Goal: Task Accomplishment & Management: Use online tool/utility

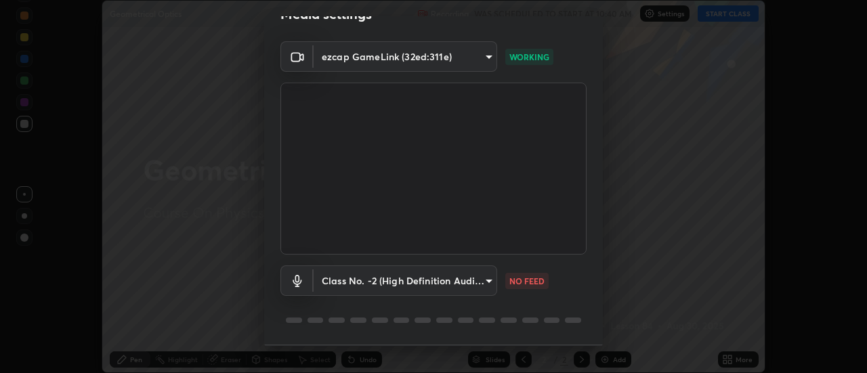
scroll to position [71, 0]
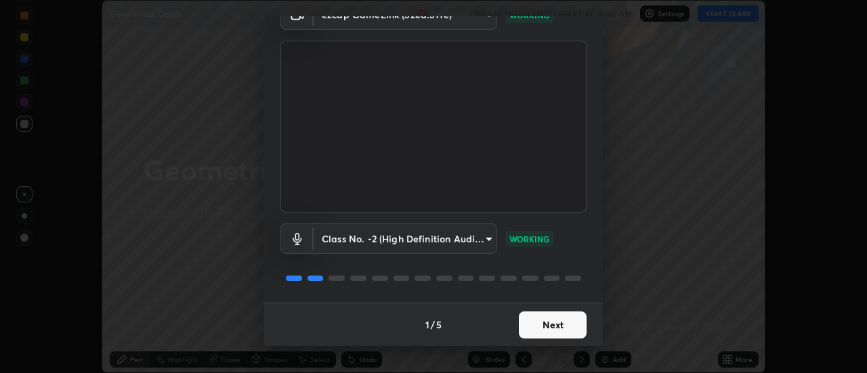
click at [557, 325] on button "Next" at bounding box center [553, 325] width 68 height 27
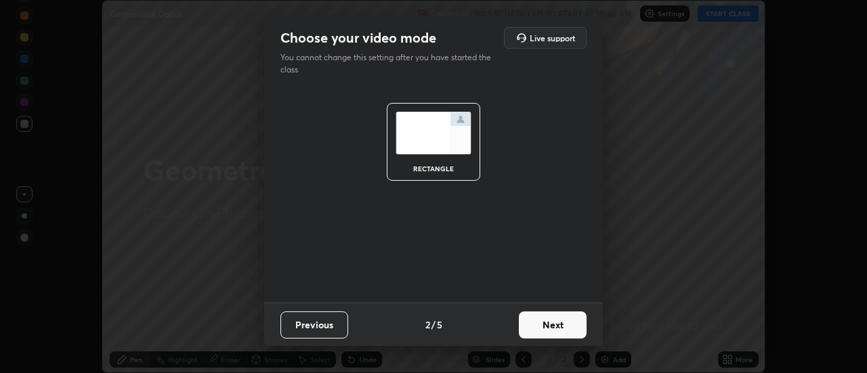
scroll to position [0, 0]
click at [562, 329] on button "Next" at bounding box center [553, 325] width 68 height 27
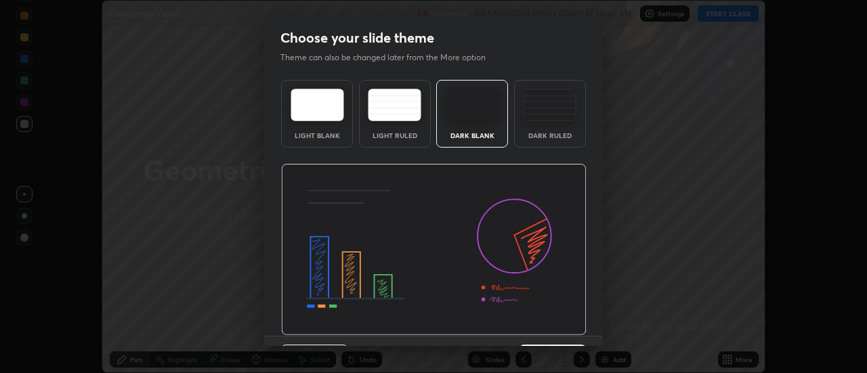
click at [564, 333] on img at bounding box center [434, 250] width 306 height 172
click at [562, 330] on img at bounding box center [434, 250] width 306 height 172
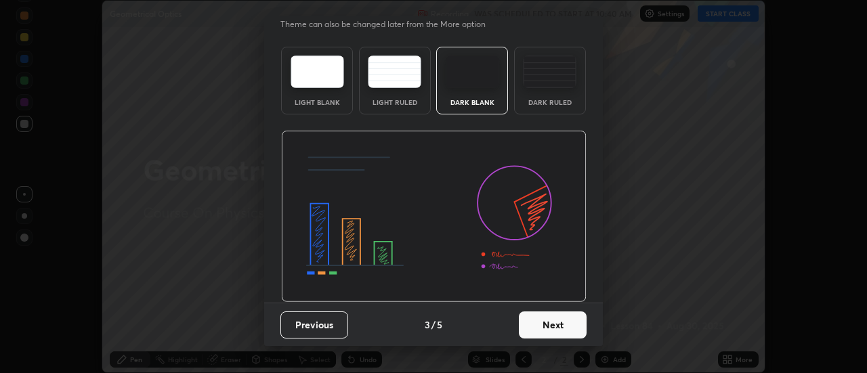
click at [551, 331] on button "Next" at bounding box center [553, 325] width 68 height 27
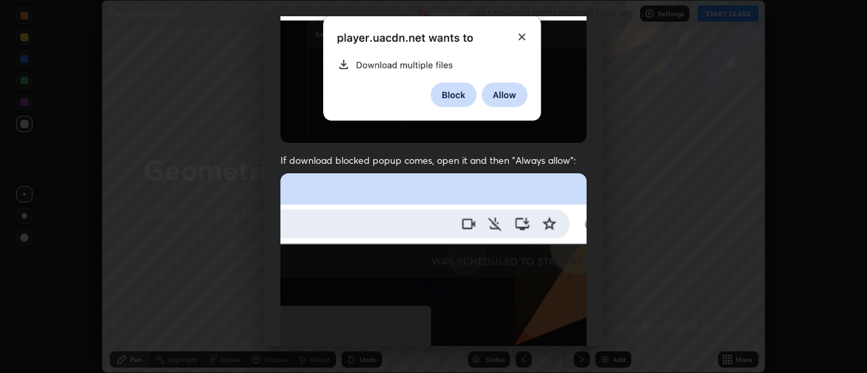
scroll to position [348, 0]
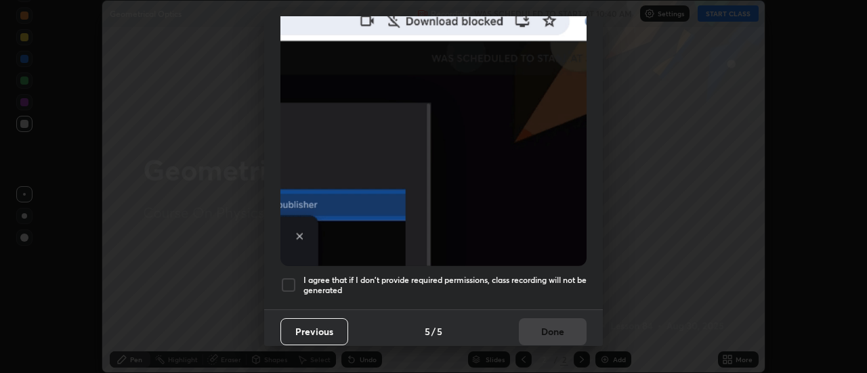
click at [287, 277] on div at bounding box center [288, 285] width 16 height 16
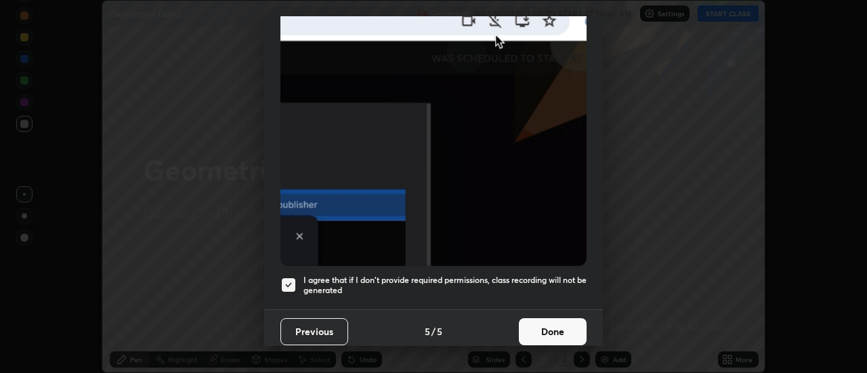
click at [542, 324] on button "Done" at bounding box center [553, 331] width 68 height 27
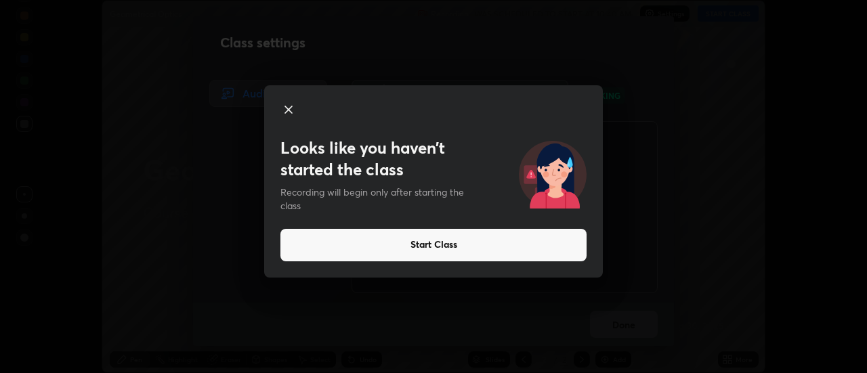
click at [429, 241] on button "Start Class" at bounding box center [433, 245] width 306 height 33
click at [437, 243] on button "Start Class" at bounding box center [433, 245] width 306 height 33
click at [436, 246] on button "Start Class" at bounding box center [433, 245] width 306 height 33
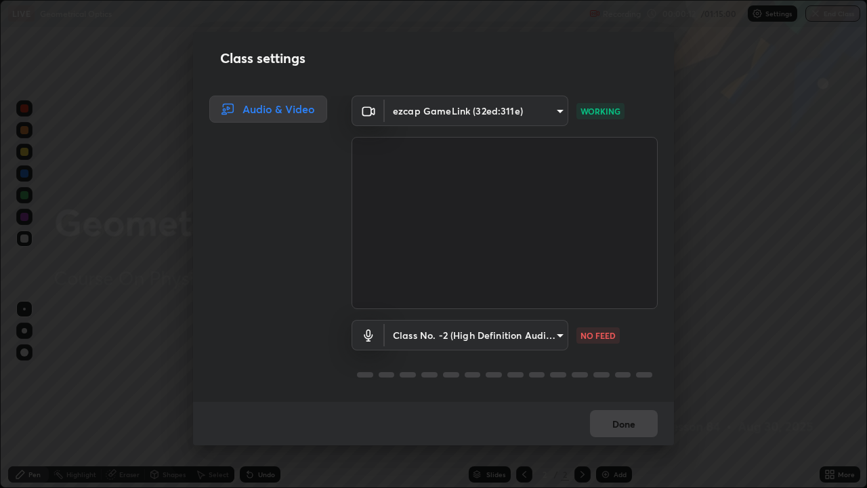
scroll to position [1, 0]
click at [617, 373] on button "Done" at bounding box center [624, 423] width 68 height 27
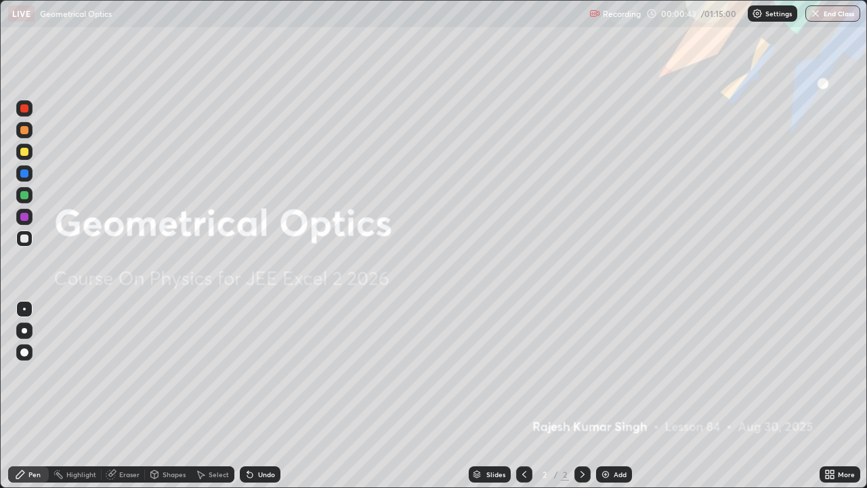
click at [612, 373] on div "Add" at bounding box center [614, 474] width 36 height 16
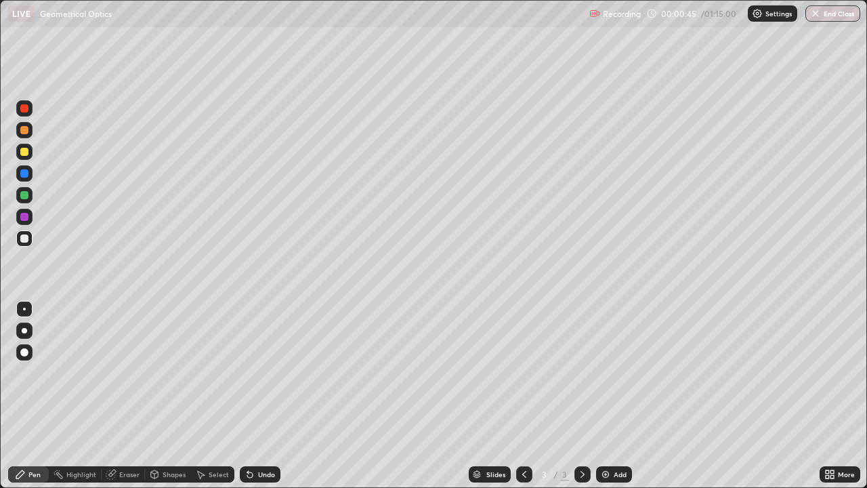
click at [27, 152] on div at bounding box center [24, 152] width 8 height 8
click at [26, 236] on div at bounding box center [24, 238] width 8 height 8
click at [135, 373] on div "Eraser" at bounding box center [129, 474] width 20 height 7
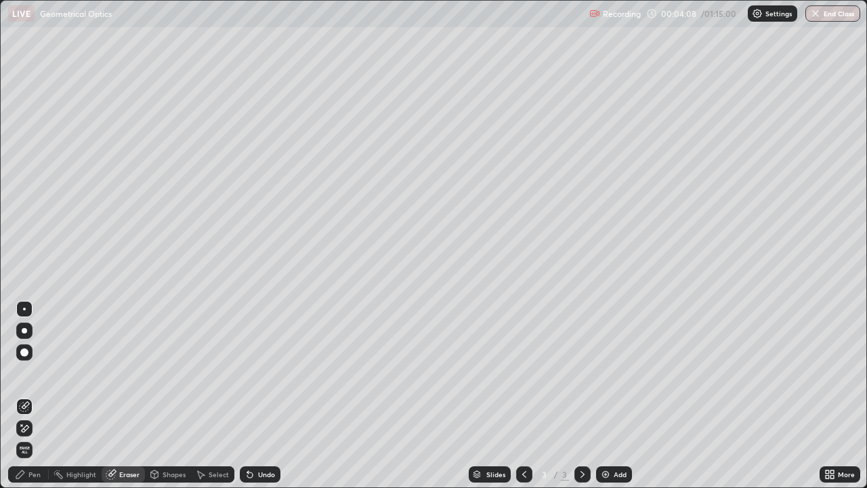
click at [38, 373] on div "Pen" at bounding box center [34, 474] width 12 height 7
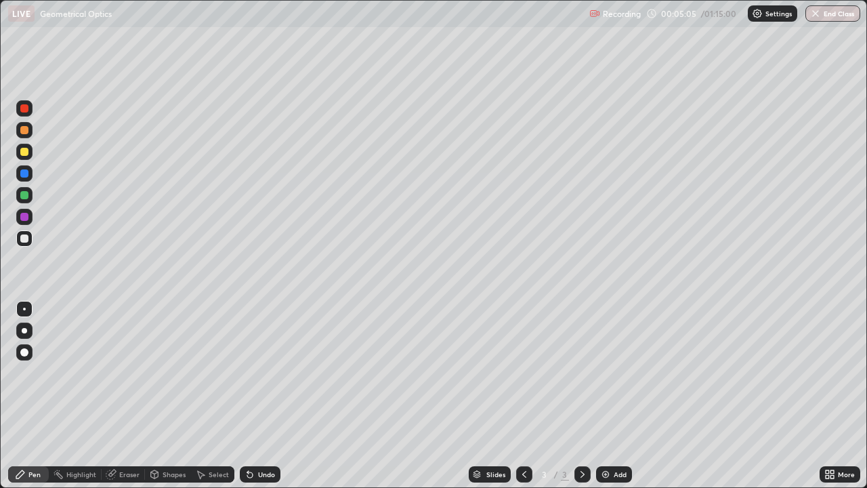
click at [127, 373] on div "Eraser" at bounding box center [129, 474] width 20 height 7
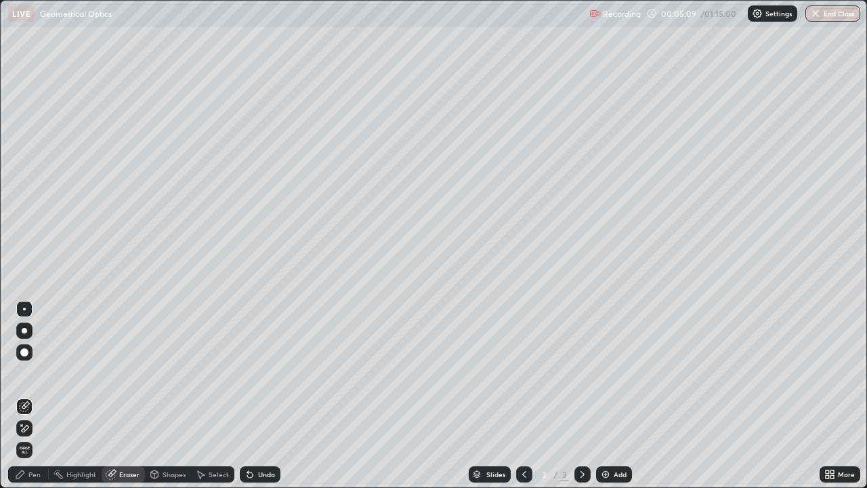
click at [26, 373] on div "Pen" at bounding box center [28, 474] width 41 height 16
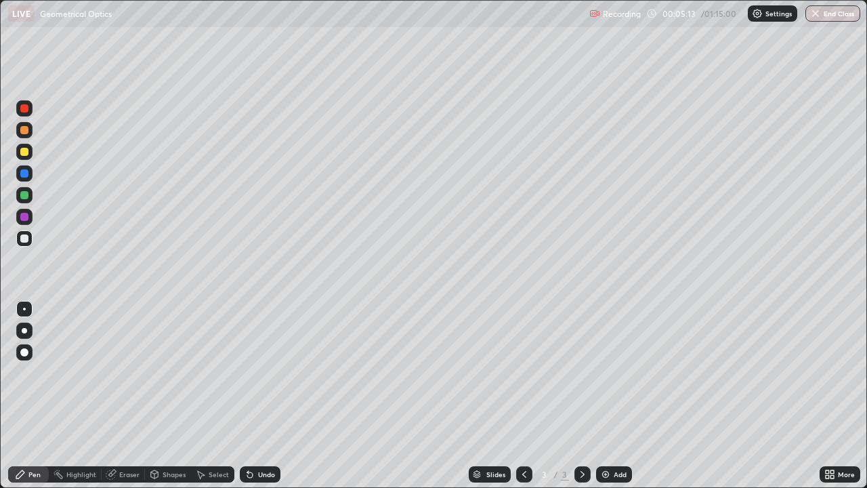
click at [121, 373] on div "Eraser" at bounding box center [129, 474] width 20 height 7
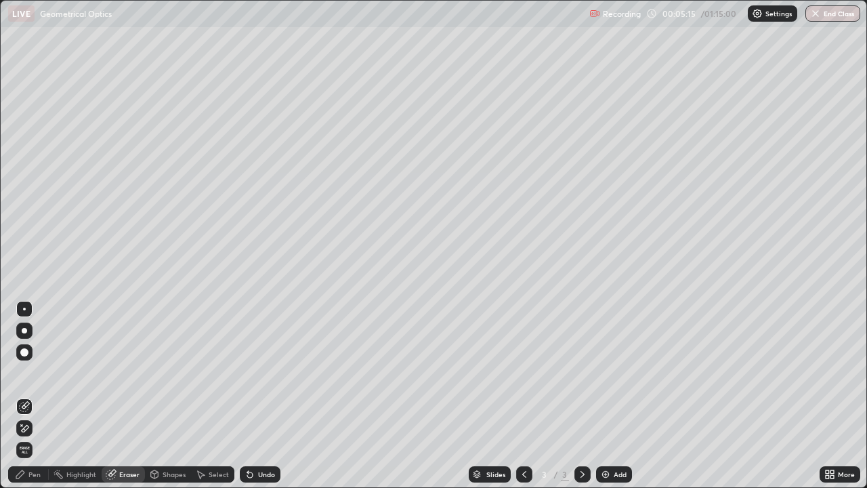
click at [38, 373] on div "Pen" at bounding box center [34, 474] width 12 height 7
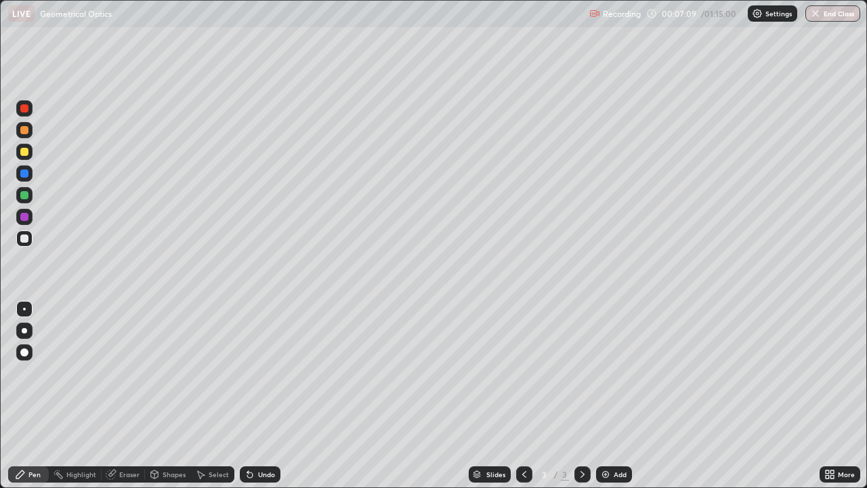
click at [610, 373] on div "Add" at bounding box center [614, 474] width 36 height 16
click at [24, 152] on div at bounding box center [24, 152] width 8 height 8
click at [24, 239] on div at bounding box center [24, 238] width 8 height 8
click at [27, 196] on div at bounding box center [24, 195] width 8 height 8
click at [25, 173] on div at bounding box center [24, 173] width 8 height 8
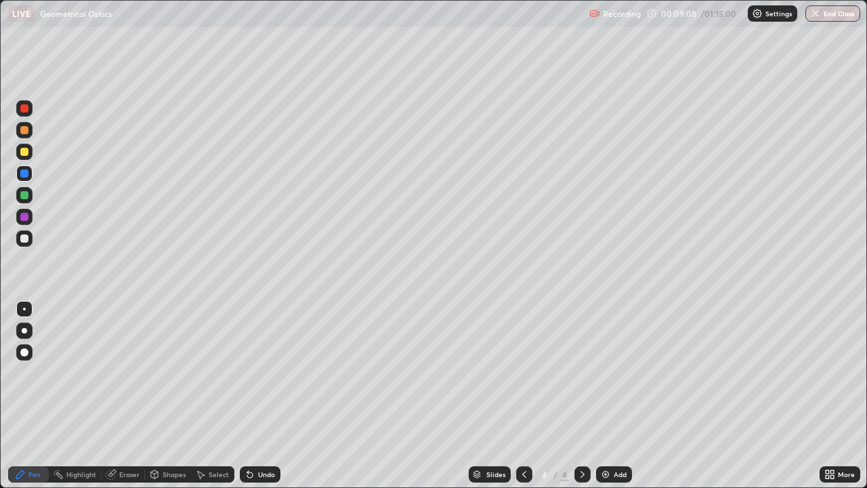
click at [602, 373] on img at bounding box center [605, 474] width 11 height 11
click at [30, 235] on div at bounding box center [24, 238] width 16 height 16
click at [521, 373] on div at bounding box center [524, 474] width 16 height 16
click at [610, 373] on div "Add" at bounding box center [614, 474] width 36 height 16
click at [522, 373] on icon at bounding box center [524, 474] width 4 height 7
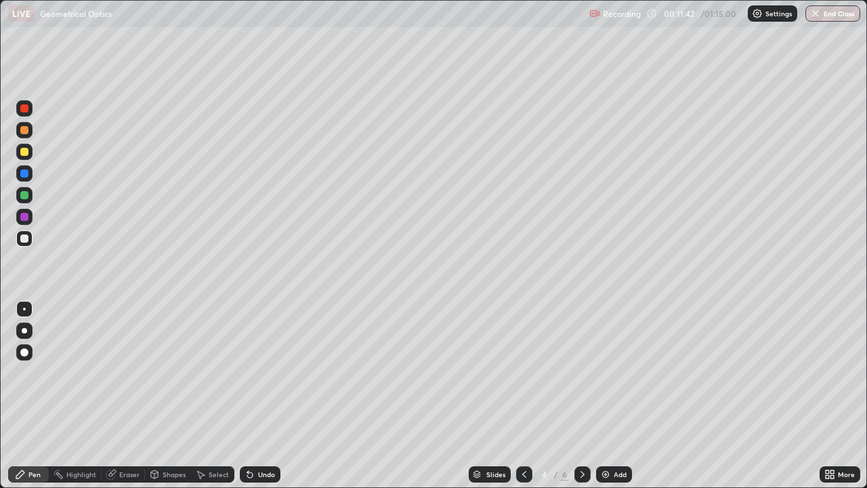
click at [574, 373] on div at bounding box center [582, 474] width 16 height 16
click at [523, 373] on icon at bounding box center [524, 474] width 11 height 11
click at [581, 373] on icon at bounding box center [582, 474] width 11 height 11
click at [574, 373] on div at bounding box center [582, 474] width 16 height 16
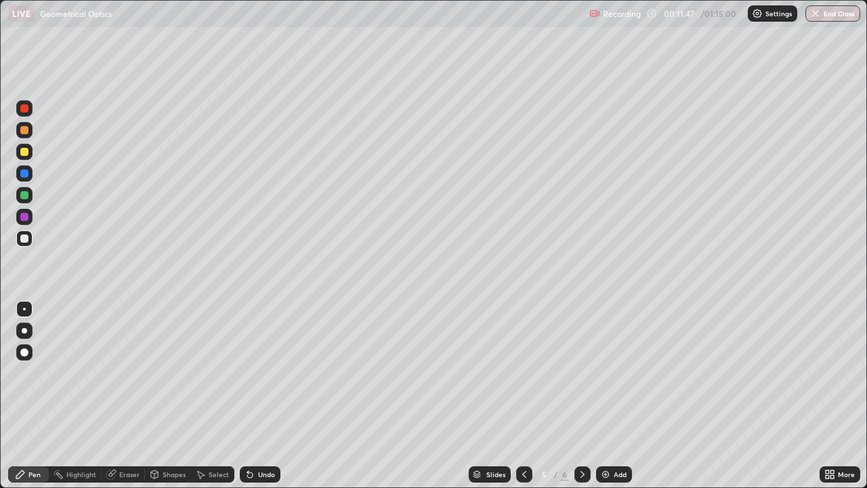
click at [579, 373] on icon at bounding box center [582, 474] width 11 height 11
click at [581, 373] on icon at bounding box center [583, 474] width 4 height 7
click at [617, 373] on div "Add" at bounding box center [614, 474] width 36 height 16
click at [265, 373] on div "Undo" at bounding box center [266, 474] width 17 height 7
click at [24, 150] on div at bounding box center [24, 152] width 8 height 8
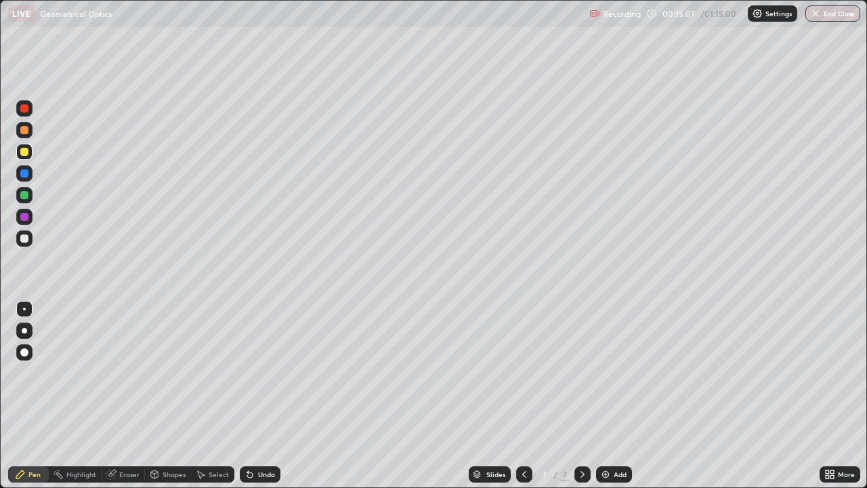
click at [23, 238] on div at bounding box center [24, 238] width 8 height 8
click at [24, 109] on div at bounding box center [24, 108] width 8 height 8
click at [127, 373] on div "Eraser" at bounding box center [129, 474] width 20 height 7
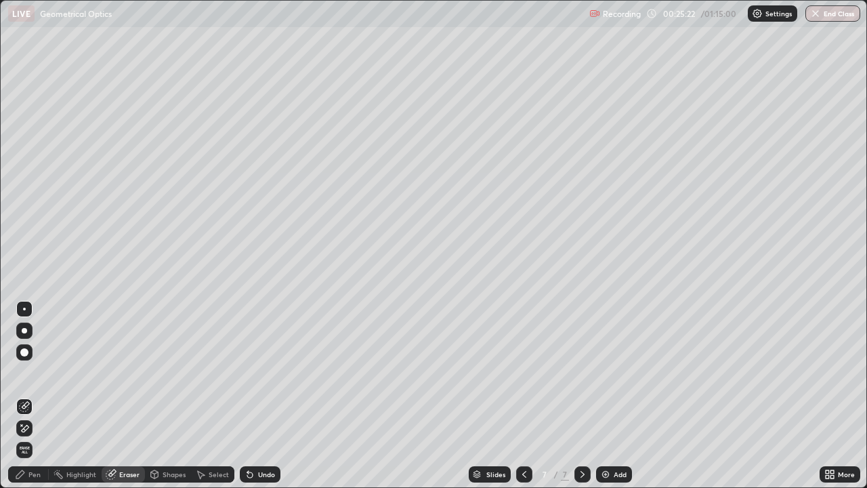
click at [39, 373] on div "Pen" at bounding box center [34, 474] width 12 height 7
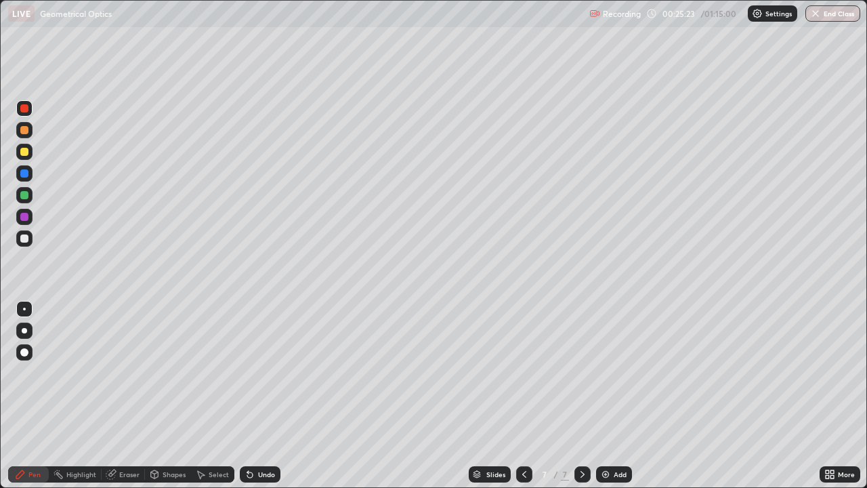
click at [26, 238] on div at bounding box center [24, 238] width 8 height 8
click at [134, 373] on div "Eraser" at bounding box center [129, 474] width 20 height 7
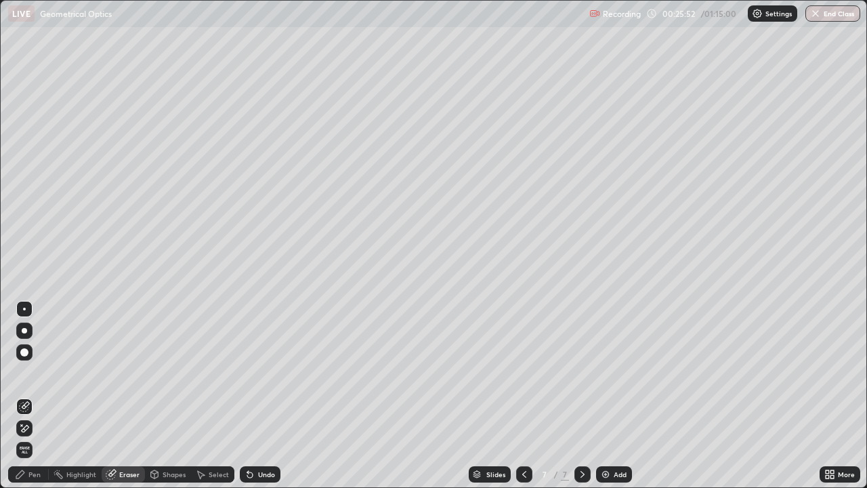
click at [27, 373] on icon at bounding box center [24, 429] width 11 height 12
click at [34, 373] on div "Pen" at bounding box center [34, 474] width 12 height 7
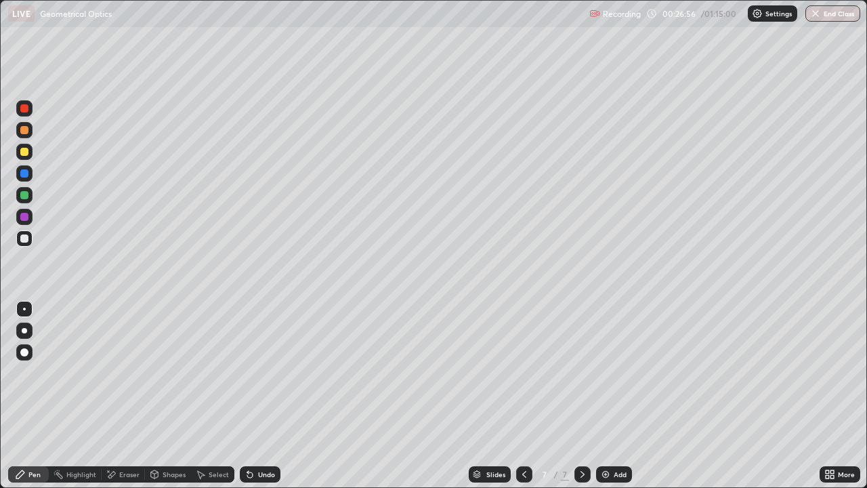
click at [123, 373] on div "Eraser" at bounding box center [123, 474] width 43 height 16
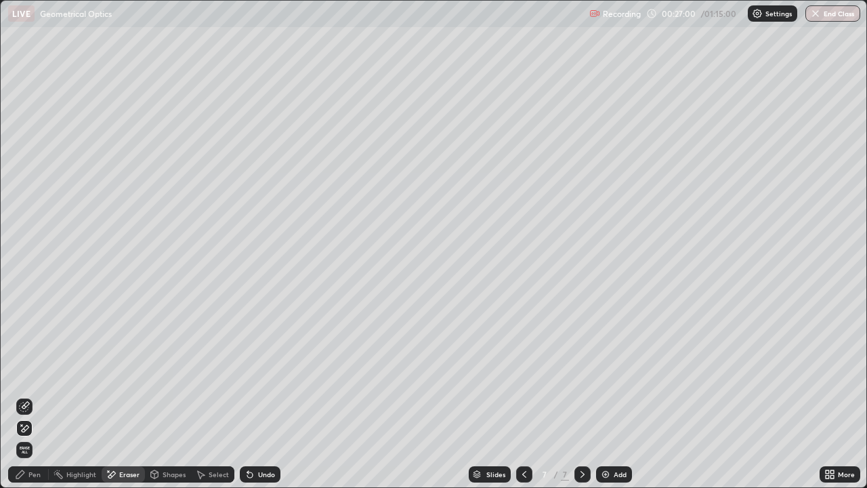
click at [38, 373] on div "Pen" at bounding box center [34, 474] width 12 height 7
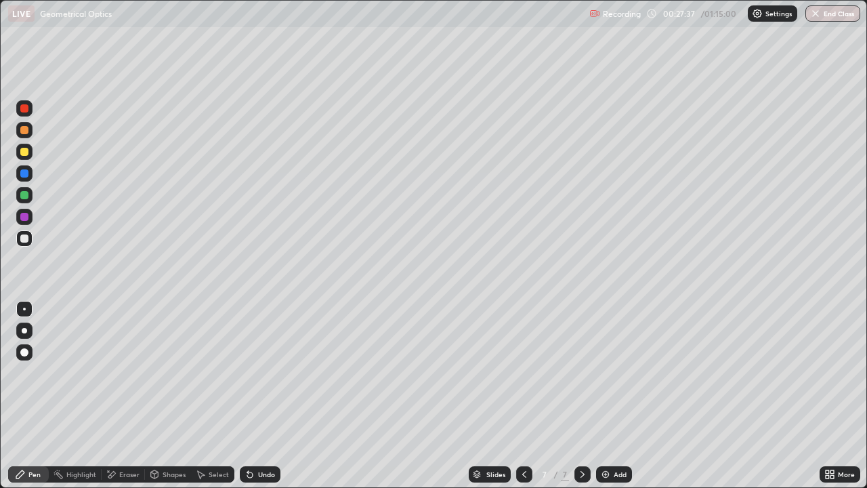
click at [119, 373] on div "Eraser" at bounding box center [129, 474] width 20 height 7
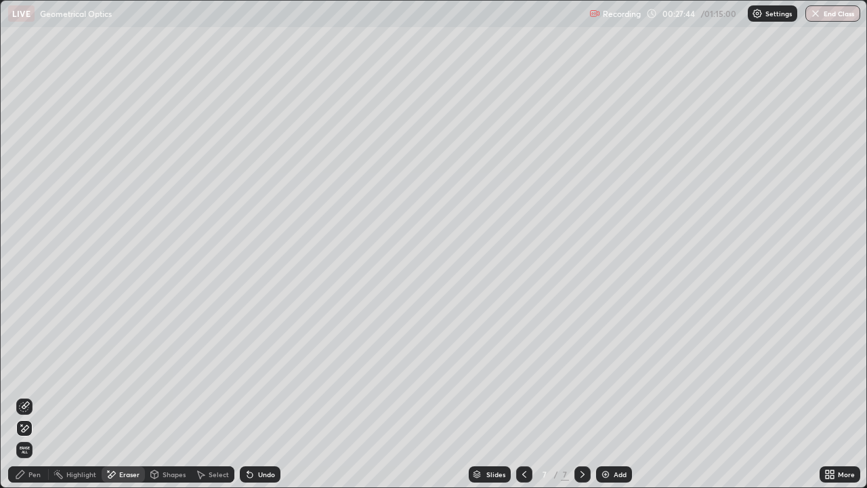
click at [35, 373] on div "Pen" at bounding box center [34, 474] width 12 height 7
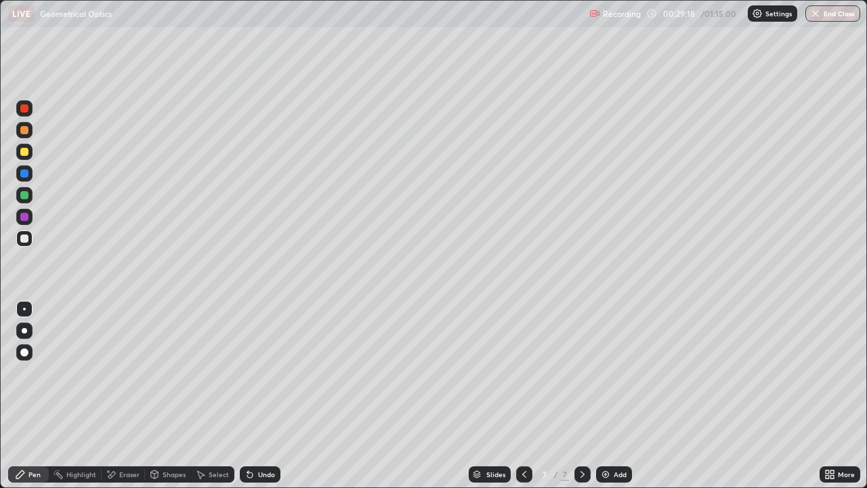
click at [606, 373] on img at bounding box center [605, 474] width 11 height 11
click at [24, 194] on div at bounding box center [24, 195] width 8 height 8
click at [26, 110] on div at bounding box center [24, 108] width 8 height 8
click at [129, 373] on div "Eraser" at bounding box center [129, 474] width 20 height 7
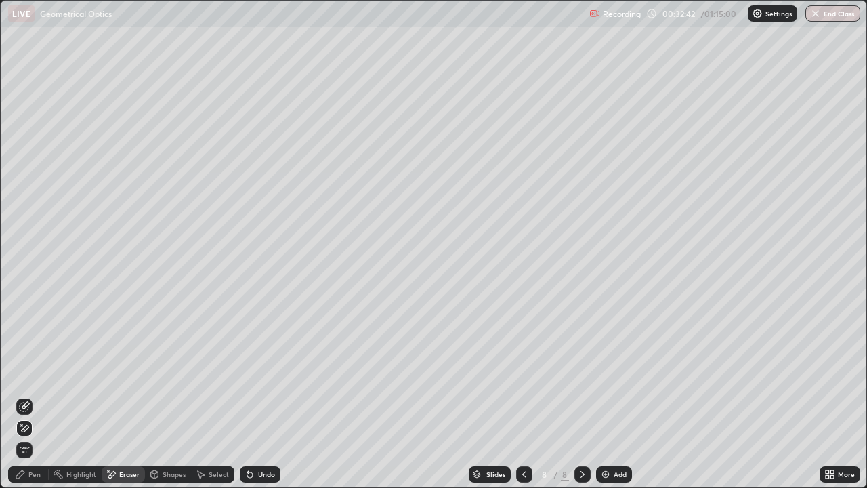
click at [28, 373] on icon at bounding box center [25, 428] width 7 height 7
click at [32, 373] on div "Pen" at bounding box center [34, 474] width 12 height 7
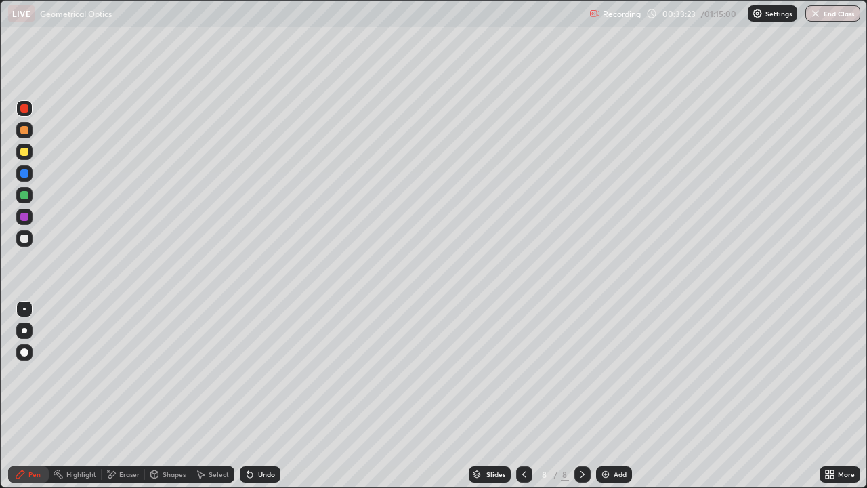
click at [133, 373] on div "Eraser" at bounding box center [129, 474] width 20 height 7
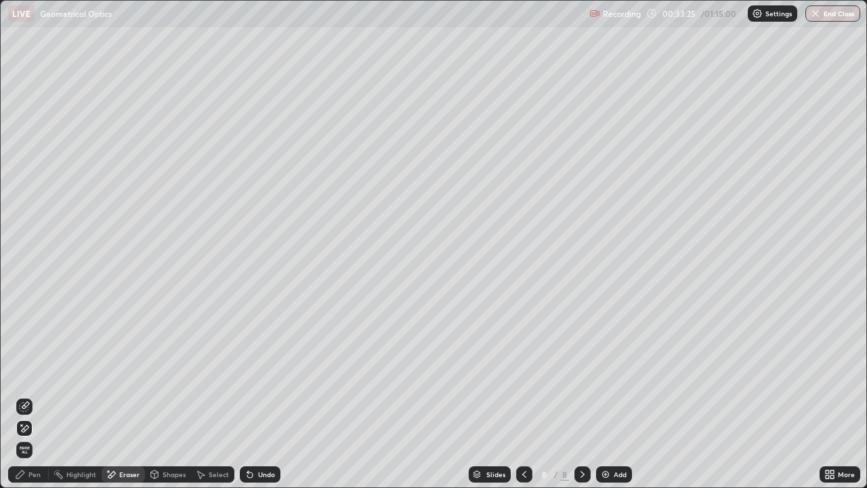
click at [37, 373] on div "Pen" at bounding box center [34, 474] width 12 height 7
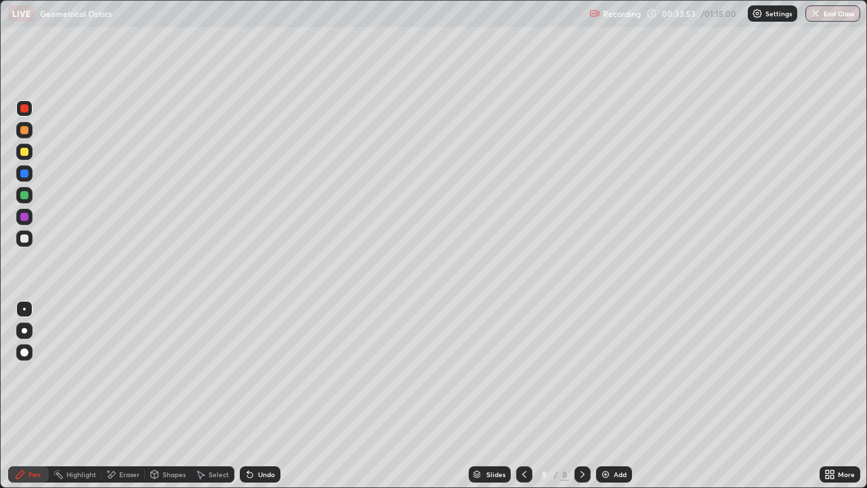
click at [123, 373] on div "Eraser" at bounding box center [129, 474] width 20 height 7
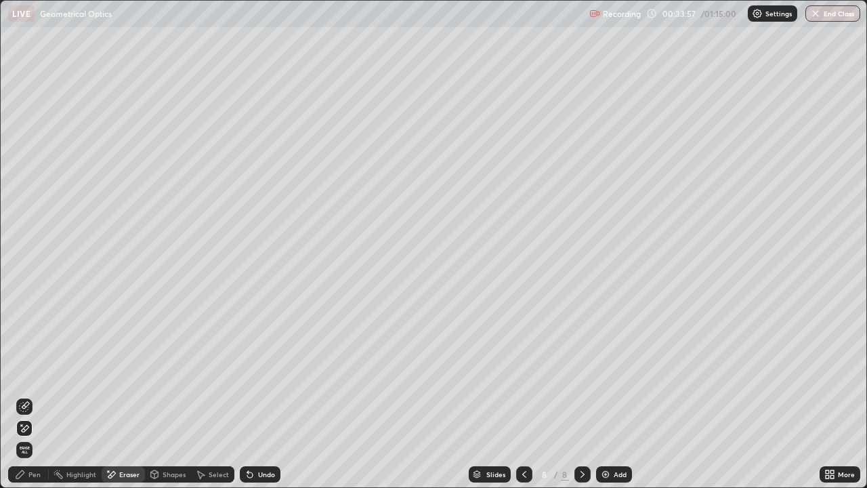
click at [37, 373] on div "Pen" at bounding box center [34, 474] width 12 height 7
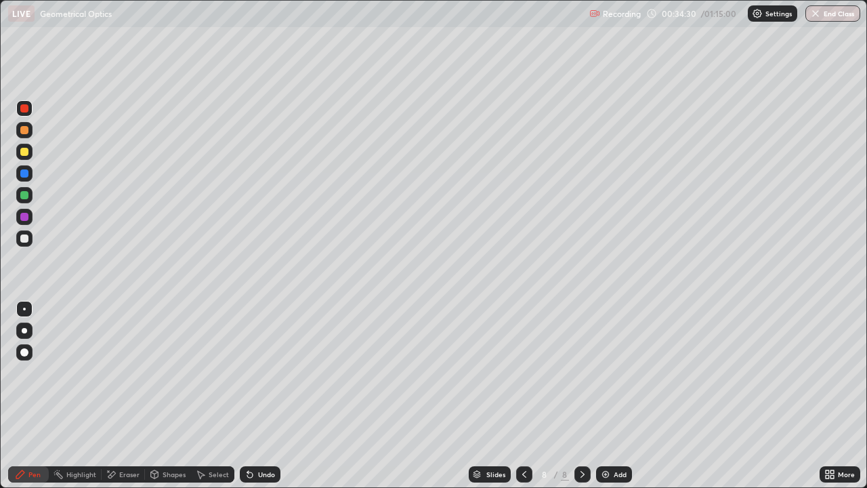
click at [524, 373] on div at bounding box center [524, 474] width 16 height 27
click at [581, 373] on icon at bounding box center [582, 474] width 11 height 11
click at [522, 373] on div at bounding box center [524, 474] width 16 height 16
click at [581, 373] on icon at bounding box center [582, 474] width 11 height 11
click at [614, 373] on div "Add" at bounding box center [620, 474] width 13 height 7
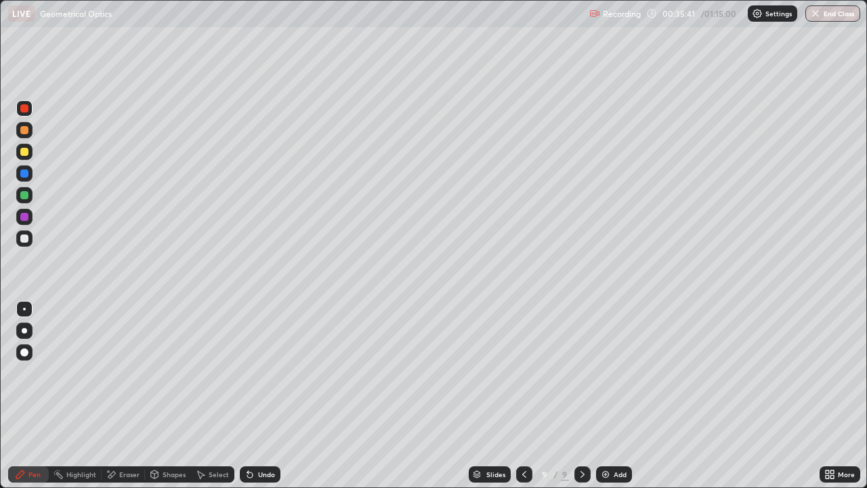
click at [270, 373] on div "Undo" at bounding box center [260, 474] width 41 height 16
click at [25, 238] on div at bounding box center [24, 238] width 8 height 8
click at [127, 373] on div "Eraser" at bounding box center [123, 474] width 43 height 16
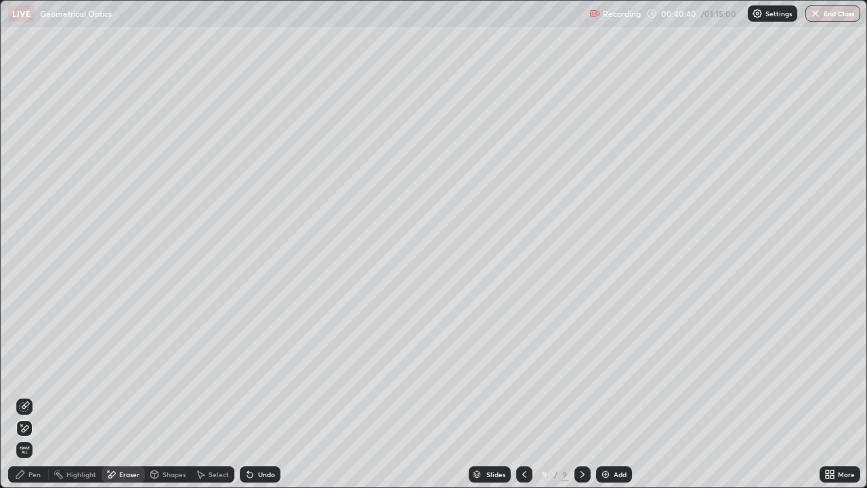
click at [22, 373] on icon at bounding box center [24, 406] width 11 height 11
click at [28, 373] on div "Pen" at bounding box center [34, 474] width 12 height 7
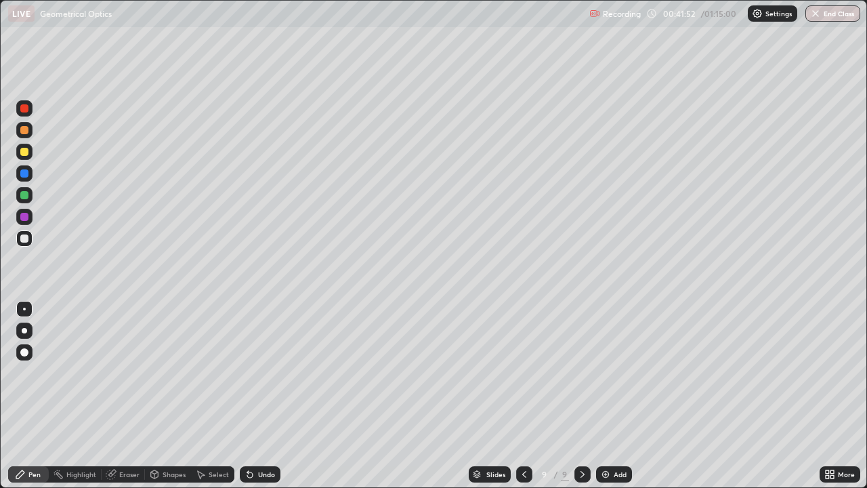
click at [26, 195] on div at bounding box center [24, 195] width 8 height 8
click at [24, 150] on div at bounding box center [24, 152] width 8 height 8
click at [128, 373] on div "Eraser" at bounding box center [129, 474] width 20 height 7
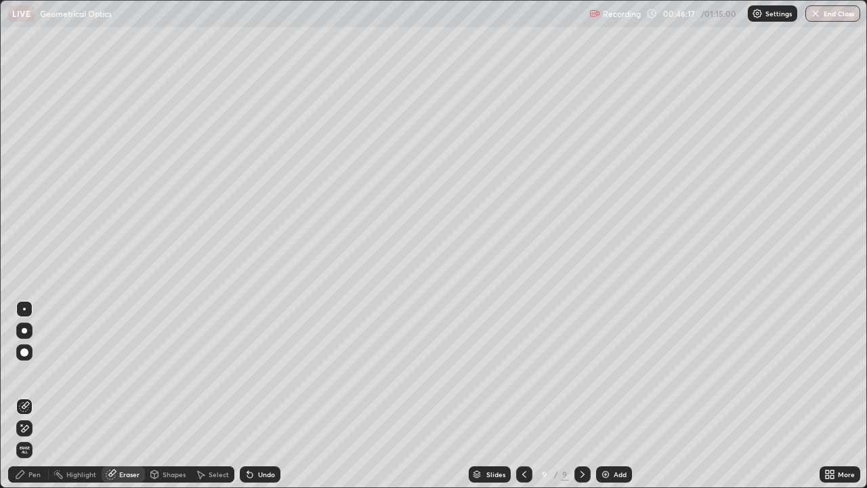
click at [26, 373] on icon at bounding box center [24, 429] width 11 height 12
click at [38, 373] on div "Pen" at bounding box center [34, 474] width 12 height 7
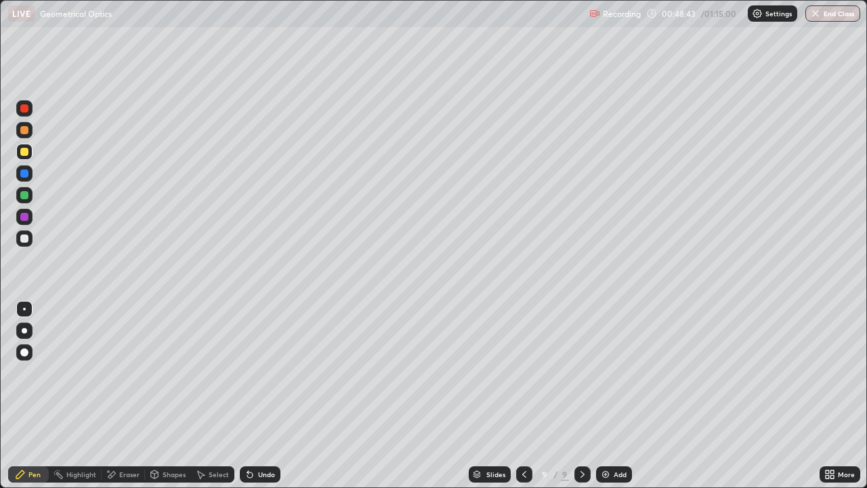
click at [125, 373] on div "Eraser" at bounding box center [129, 474] width 20 height 7
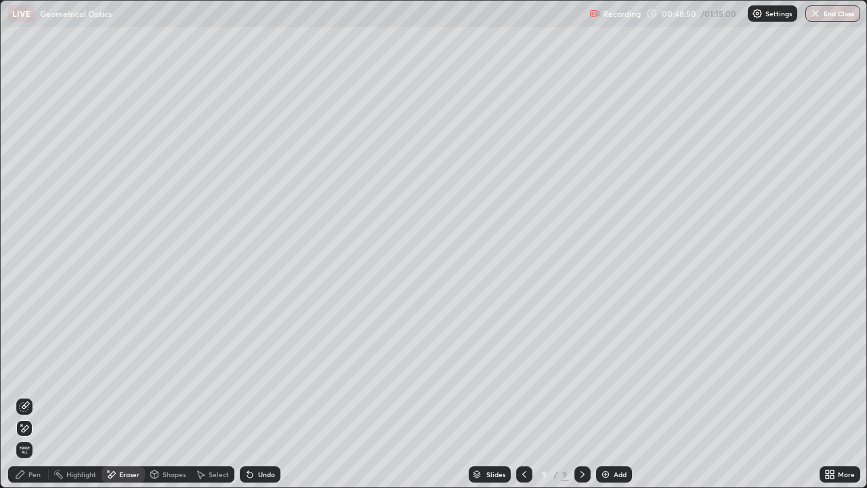
click at [33, 373] on div "Pen" at bounding box center [34, 474] width 12 height 7
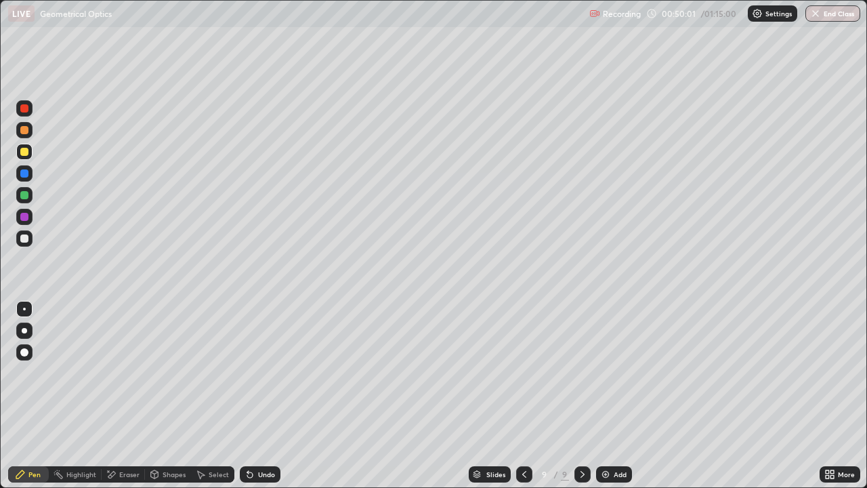
click at [608, 373] on img at bounding box center [605, 474] width 11 height 11
click at [122, 373] on div "Eraser" at bounding box center [129, 474] width 20 height 7
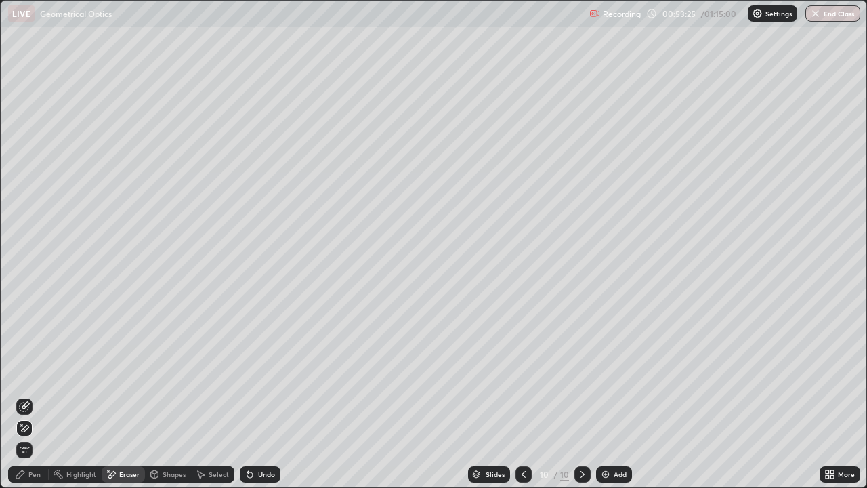
click at [266, 373] on div "Undo" at bounding box center [266, 474] width 17 height 7
click at [37, 373] on div "Pen" at bounding box center [34, 474] width 12 height 7
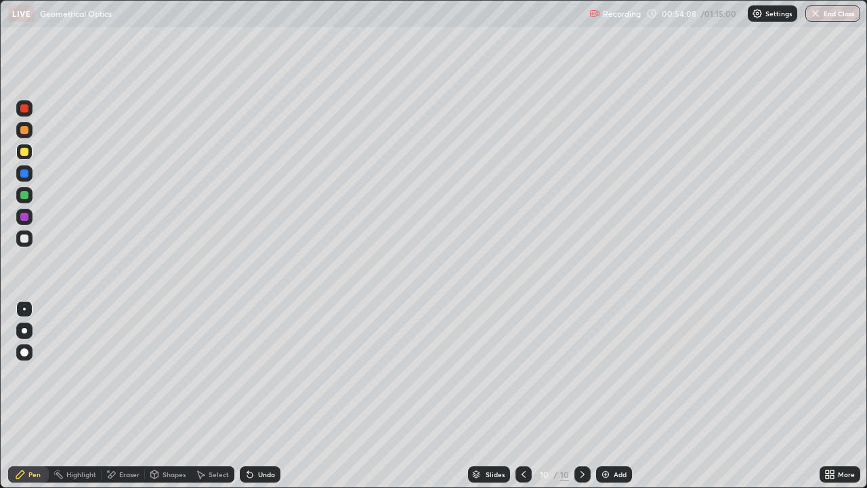
click at [260, 373] on div "Undo" at bounding box center [266, 474] width 17 height 7
click at [25, 111] on div at bounding box center [24, 108] width 8 height 8
click at [614, 373] on div "Add" at bounding box center [620, 474] width 13 height 7
click at [24, 348] on div at bounding box center [24, 352] width 8 height 8
click at [26, 152] on div at bounding box center [24, 152] width 8 height 8
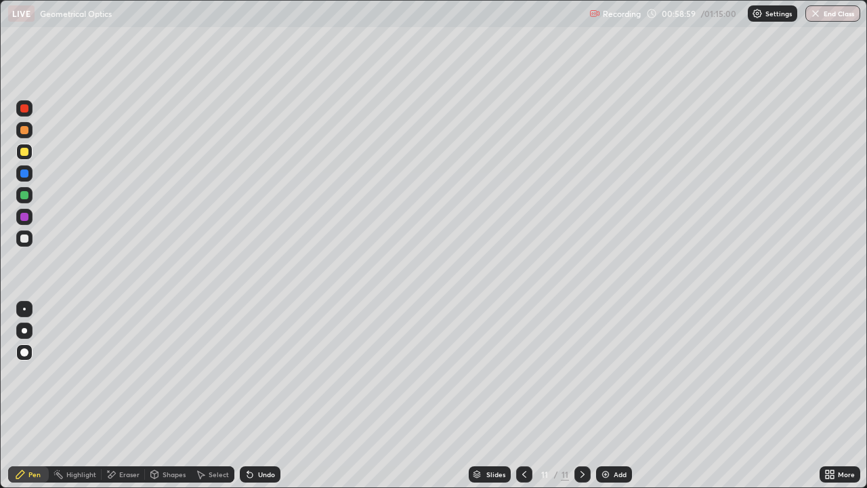
click at [23, 237] on div at bounding box center [24, 238] width 8 height 8
click at [831, 17] on button "End Class" at bounding box center [833, 13] width 55 height 16
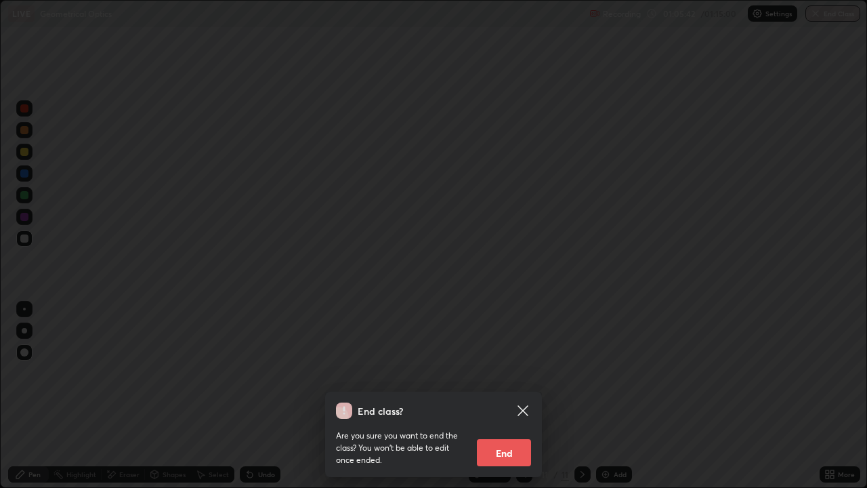
click at [500, 373] on button "End" at bounding box center [504, 452] width 54 height 27
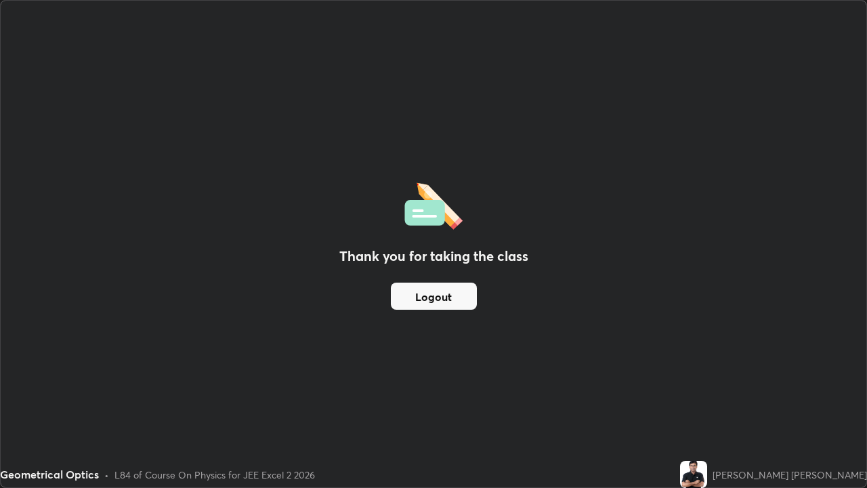
click at [435, 299] on button "Logout" at bounding box center [434, 296] width 86 height 27
